Goal: Task Accomplishment & Management: Complete application form

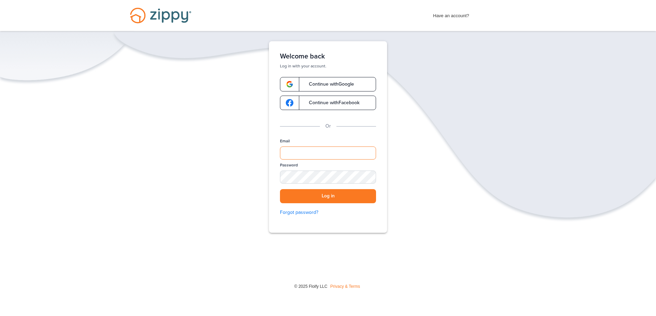
click at [345, 151] on input "Email" at bounding box center [328, 153] width 96 height 13
click at [400, 131] on div "Verify your Email We just resent an email with a link to set your password to .…" at bounding box center [328, 158] width 656 height 234
click at [336, 152] on input "Email" at bounding box center [328, 153] width 96 height 13
click at [388, 141] on div "Welcome back Log in with your account. Continue with Google Continue with Faceb…" at bounding box center [328, 137] width 138 height 192
click at [345, 150] on input "Email" at bounding box center [328, 153] width 96 height 13
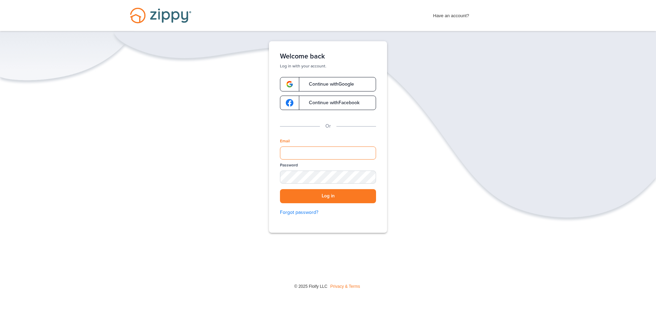
type input "**********"
click at [280, 189] on button "Log in" at bounding box center [328, 196] width 96 height 14
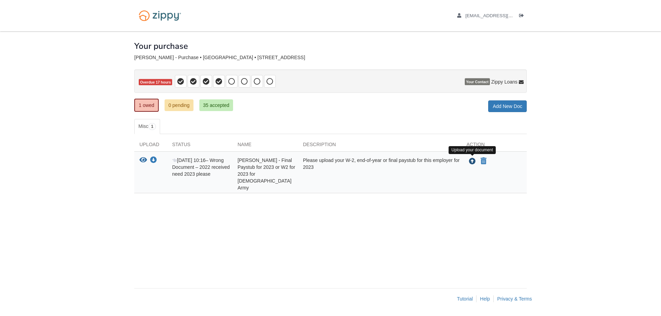
click at [471, 160] on icon "Upload Nicholas Kreiner - Final Paystub for 2023 or W2 for 2023 for U.S. Army" at bounding box center [472, 161] width 7 height 7
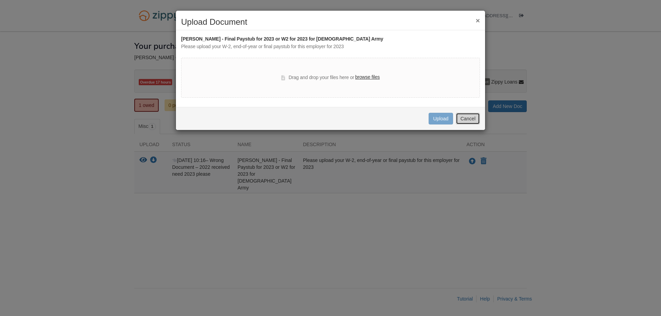
click at [472, 118] on button "Cancel" at bounding box center [468, 119] width 24 height 12
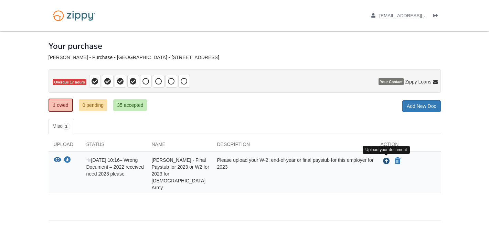
click at [384, 163] on icon "Upload Nicholas Kreiner - Final Paystub for 2023 or W2 for 2023 for U.S. Army" at bounding box center [386, 161] width 7 height 7
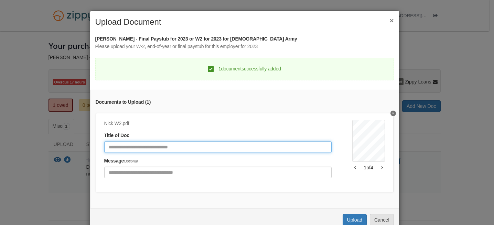
click at [216, 149] on input "Document Title" at bounding box center [218, 147] width 228 height 12
type input "*"
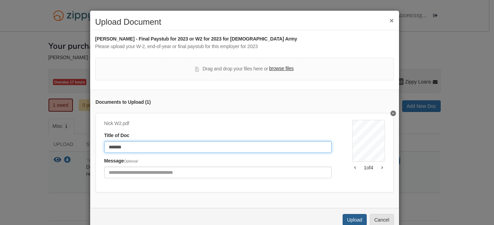
type input "*******"
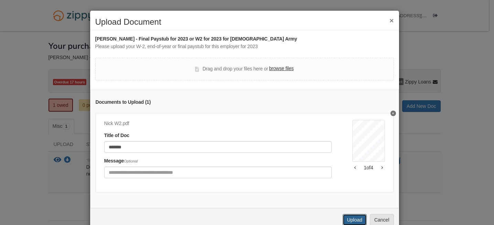
click at [354, 220] on button "Upload" at bounding box center [355, 220] width 24 height 12
